Goal: Book appointment/travel/reservation

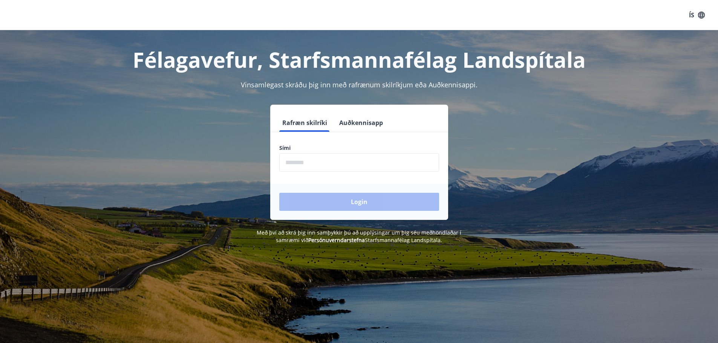
click at [302, 159] on input "phone" at bounding box center [359, 162] width 160 height 18
type input "********"
click at [327, 193] on button "Login" at bounding box center [359, 202] width 160 height 18
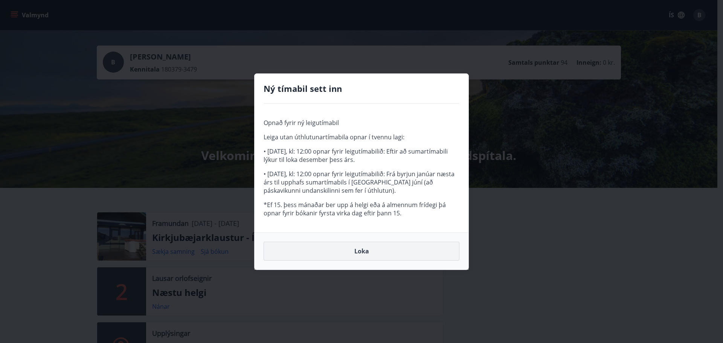
click at [353, 257] on button "Loka" at bounding box center [362, 251] width 196 height 19
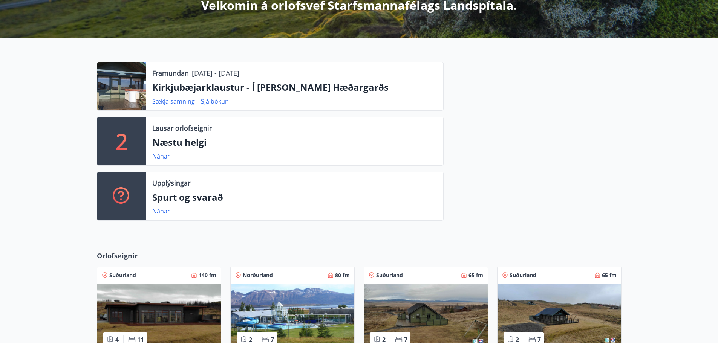
scroll to position [151, 0]
click at [159, 157] on link "Nánar" at bounding box center [161, 156] width 18 height 8
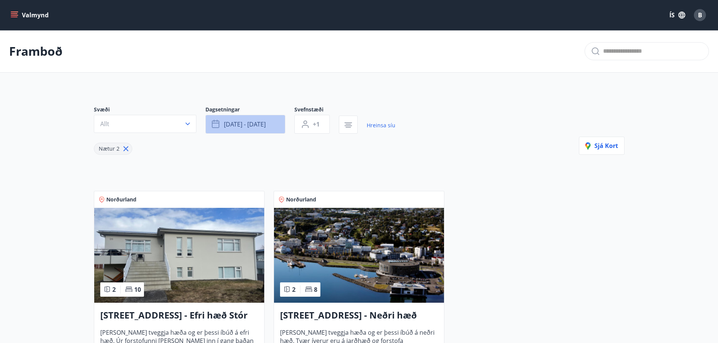
click at [229, 121] on span "[DATE] - [DATE]" at bounding box center [245, 124] width 42 height 8
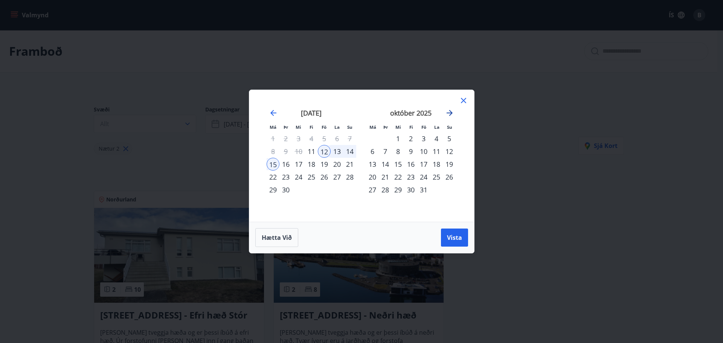
click at [450, 112] on icon "Move forward to switch to the next month." at bounding box center [449, 113] width 9 height 9
click at [422, 188] on div "28" at bounding box center [424, 190] width 13 height 13
click at [452, 190] on div "30" at bounding box center [449, 190] width 13 height 13
click at [460, 242] on button "Vista" at bounding box center [454, 238] width 27 height 18
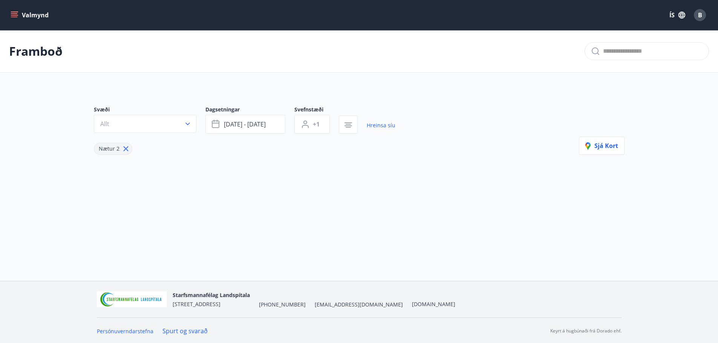
click at [126, 152] on icon at bounding box center [126, 149] width 8 height 8
type input "*"
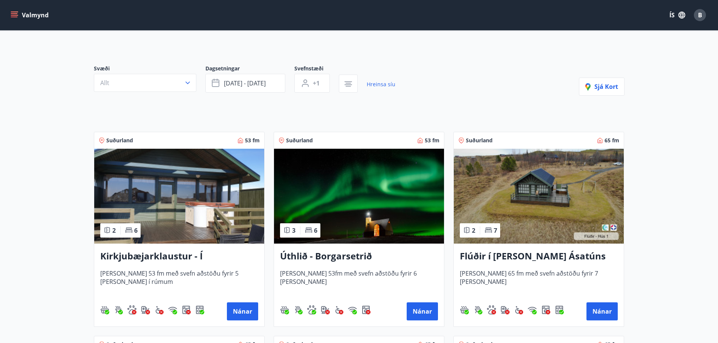
scroll to position [37, 0]
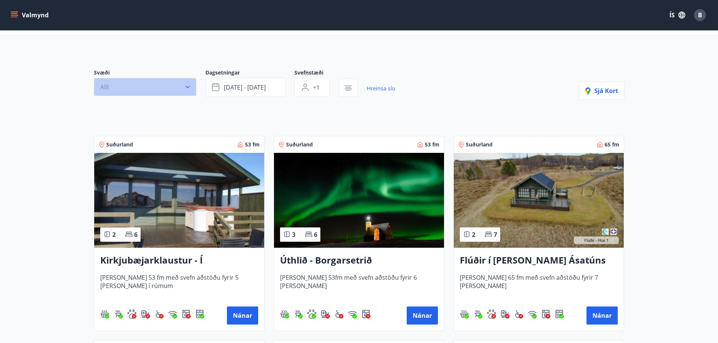
click at [137, 91] on button "Allt" at bounding box center [145, 87] width 102 height 18
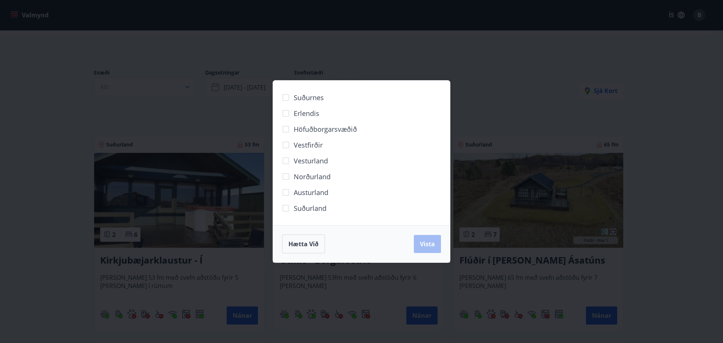
click at [136, 91] on div "Suðurnes Erlendis Höfuðborgarsvæðið [GEOGRAPHIC_DATA] [GEOGRAPHIC_DATA] [GEOGRA…" at bounding box center [361, 171] width 723 height 343
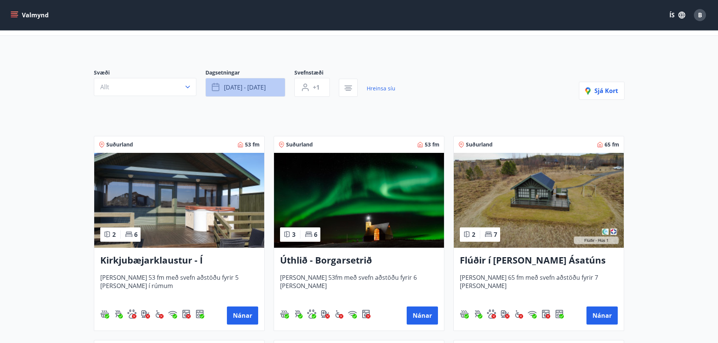
click at [266, 86] on span "[DATE] - [DATE]" at bounding box center [245, 87] width 42 height 8
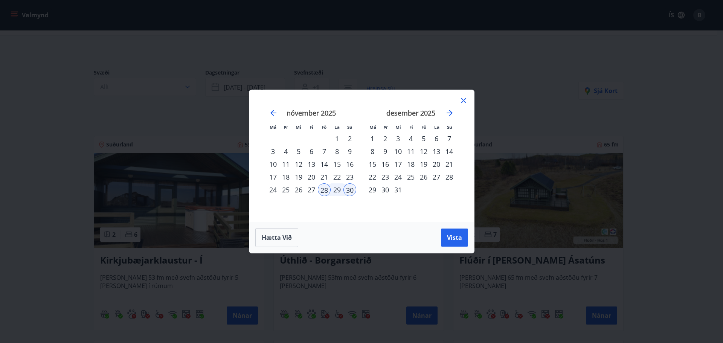
click at [424, 137] on div "5" at bounding box center [424, 138] width 13 height 13
click at [447, 139] on div "7" at bounding box center [449, 138] width 13 height 13
click at [460, 243] on button "Vista" at bounding box center [454, 238] width 27 height 18
